Goal: Transaction & Acquisition: Purchase product/service

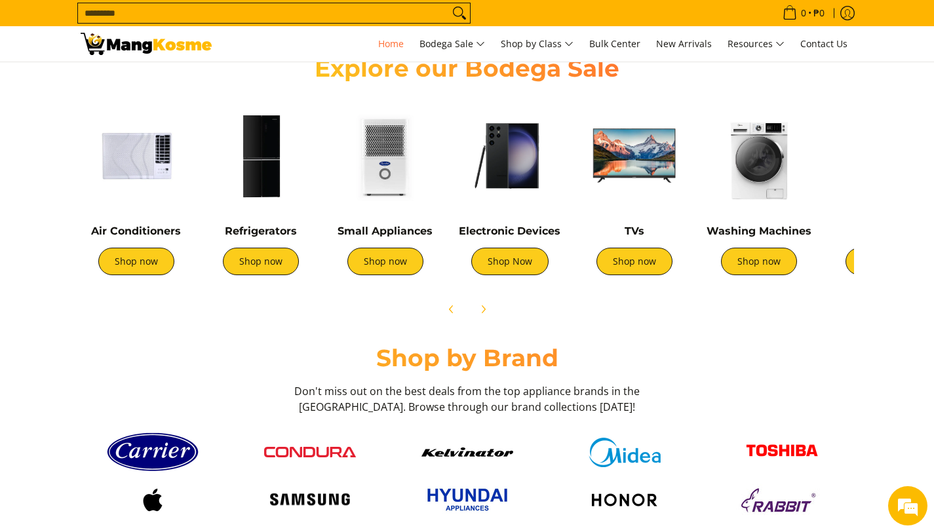
scroll to position [475, 0]
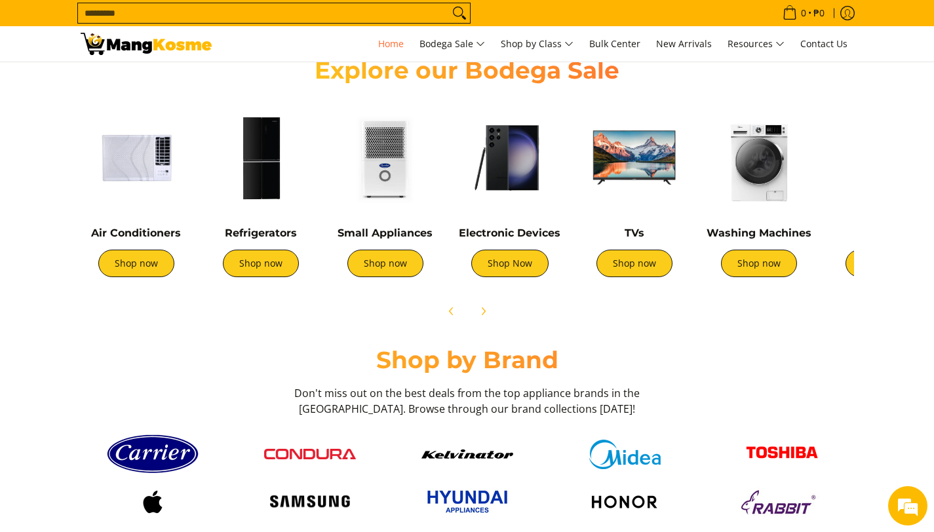
click at [385, 158] on img at bounding box center [385, 157] width 111 height 111
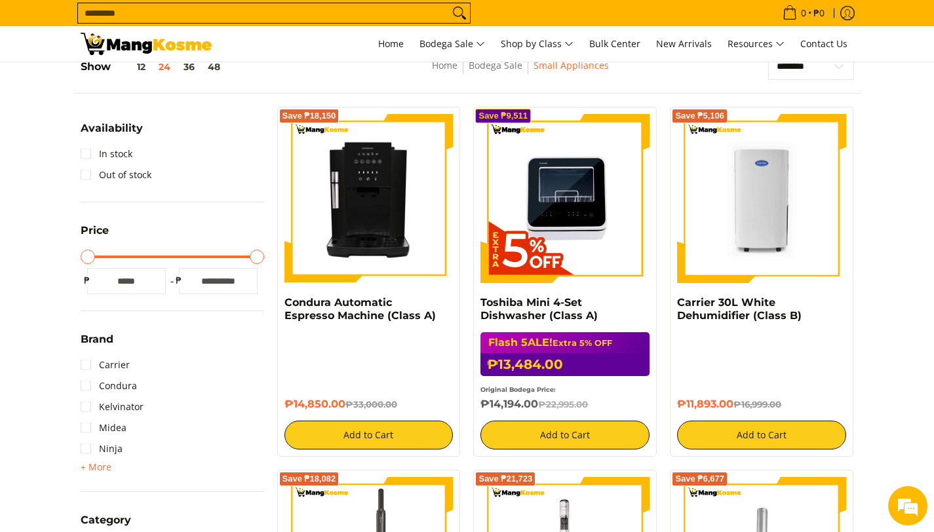
scroll to position [186, 0]
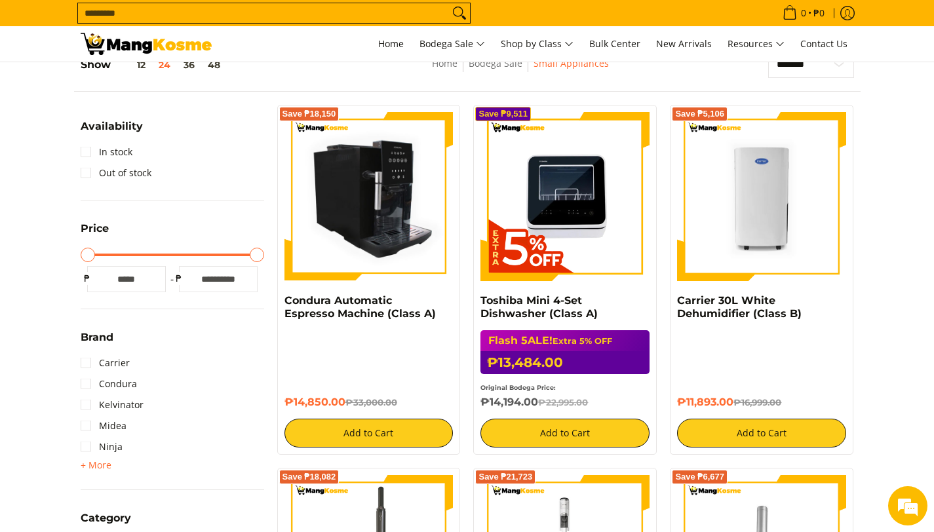
click at [364, 214] on img at bounding box center [368, 196] width 169 height 169
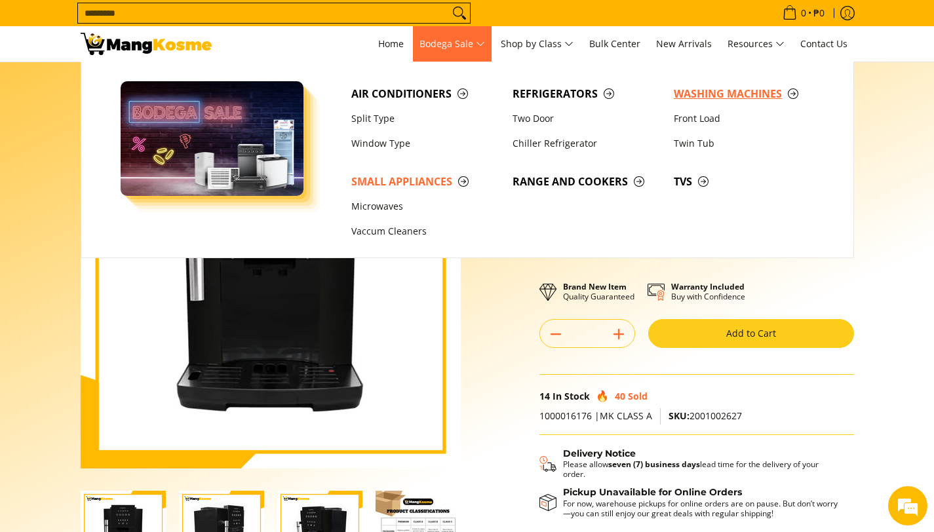
click at [713, 98] on span "Washing Machines" at bounding box center [748, 94] width 148 height 16
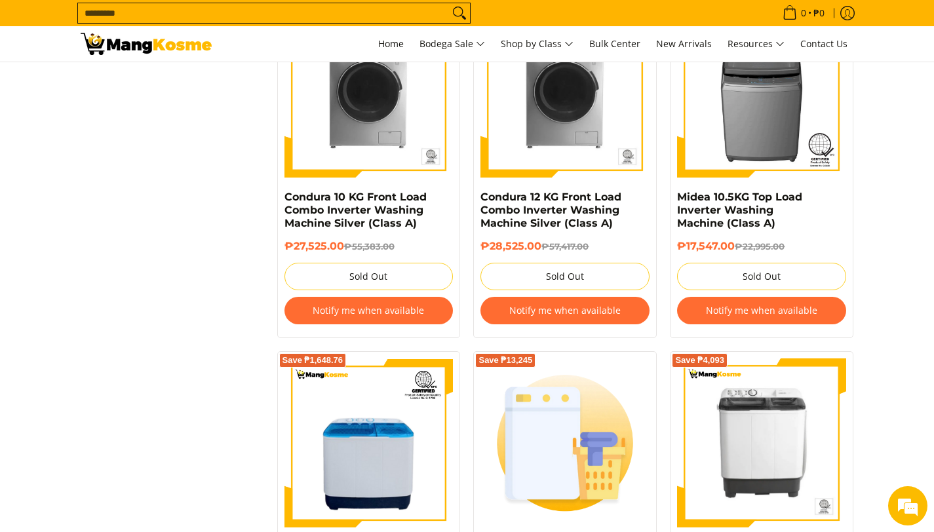
scroll to position [2408, 0]
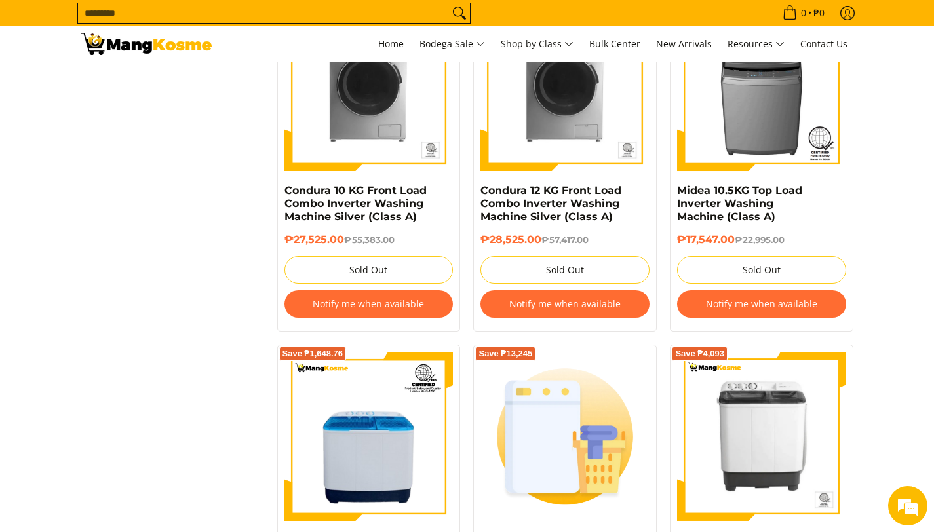
click at [592, 288] on div "₱28,525.00 ₱57,417.00 Sold Out Notify me when available" at bounding box center [564, 278] width 169 height 91
click at [592, 303] on button "Notify me when available" at bounding box center [564, 304] width 169 height 28
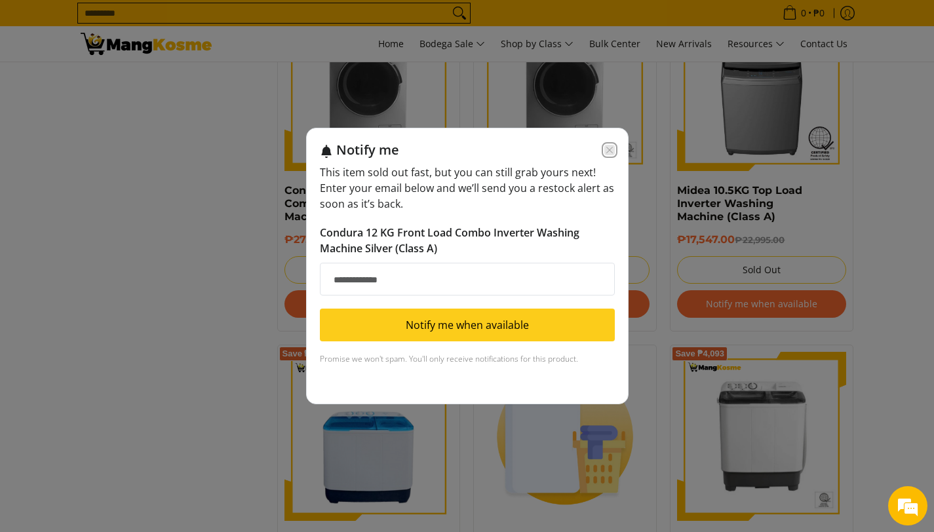
click at [609, 148] on icon "Close modal" at bounding box center [609, 150] width 10 height 10
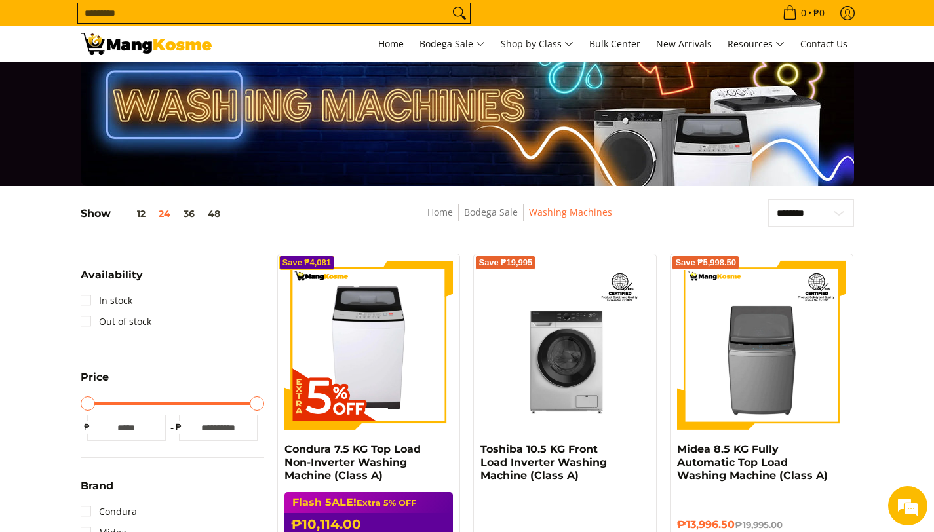
scroll to position [0, 0]
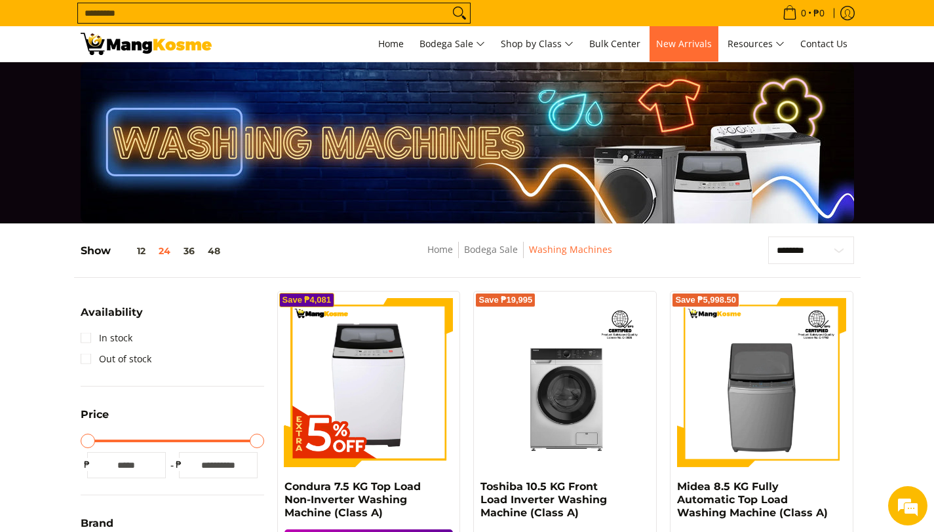
click at [687, 38] on span "New Arrivals" at bounding box center [684, 43] width 56 height 12
